Goal: Navigation & Orientation: Find specific page/section

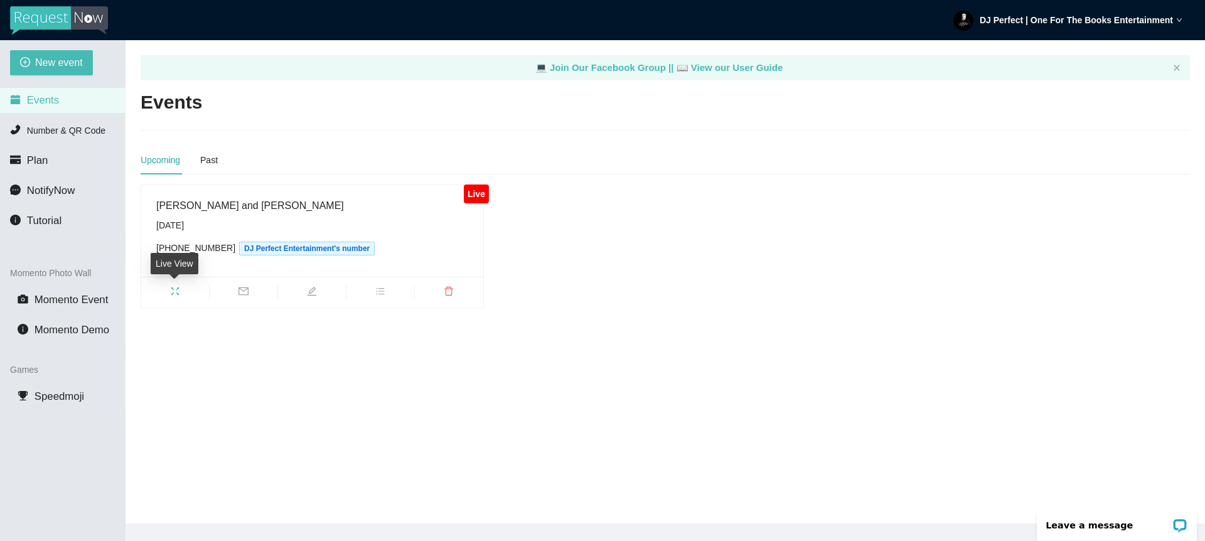
click at [176, 290] on icon "fullscreen" at bounding box center [175, 291] width 10 height 10
click at [42, 160] on span "Plan" at bounding box center [37, 160] width 21 height 12
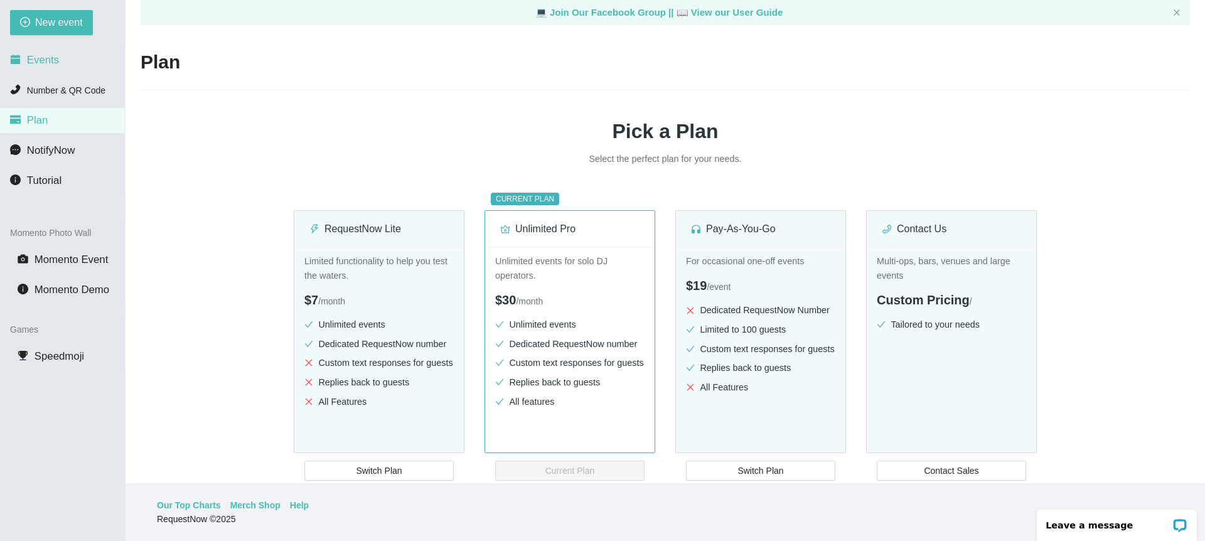
click at [43, 56] on span "Events" at bounding box center [43, 60] width 32 height 12
